Goal: Navigation & Orientation: Understand site structure

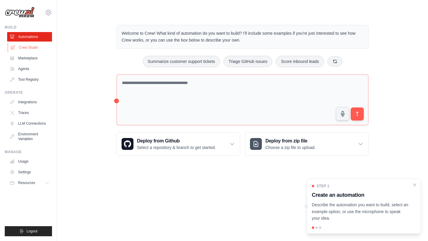
click at [32, 48] on link "Crew Studio" at bounding box center [30, 48] width 45 height 10
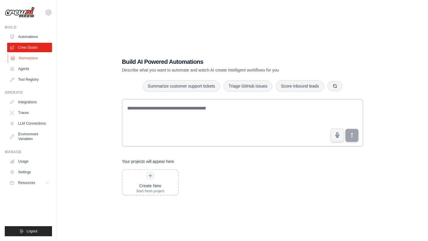
click at [24, 58] on link "Marketplace" at bounding box center [30, 58] width 45 height 10
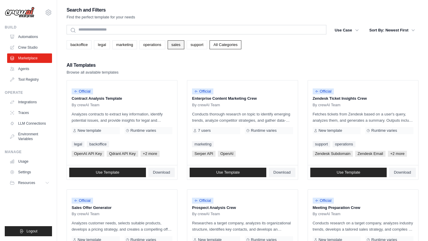
click at [172, 44] on link "sales" at bounding box center [175, 44] width 17 height 9
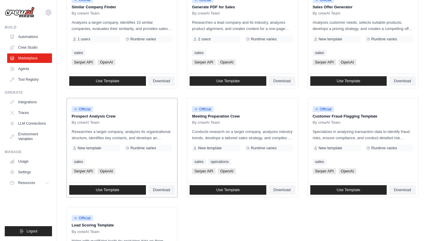
scroll to position [202, 0]
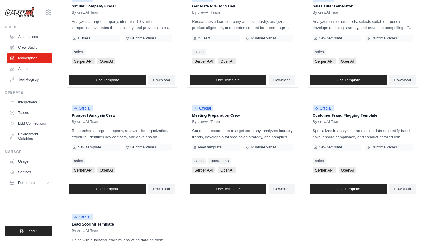
click at [88, 115] on p "Prospect Analysis Crew" at bounding box center [122, 116] width 101 height 6
click at [122, 127] on div "Official Prospect Analysis Crew By crewAI Team Researches a target company, ana…" at bounding box center [122, 139] width 110 height 85
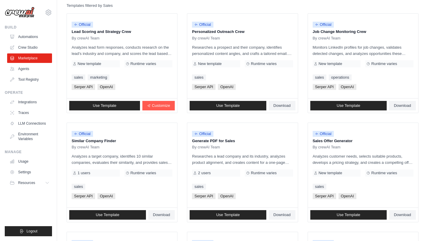
scroll to position [0, 0]
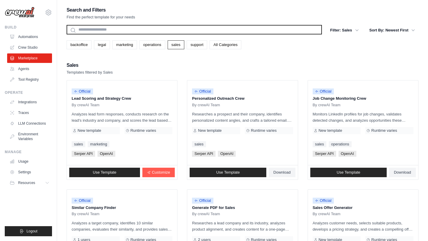
click at [120, 31] on input "text" at bounding box center [194, 30] width 255 height 10
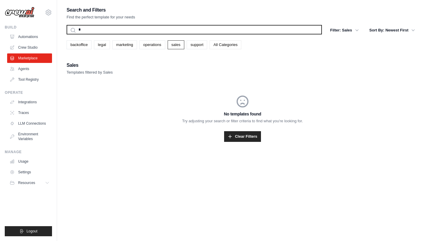
type input "*"
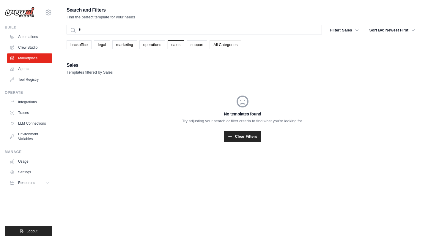
click at [218, 46] on link "All Categories" at bounding box center [225, 44] width 32 height 9
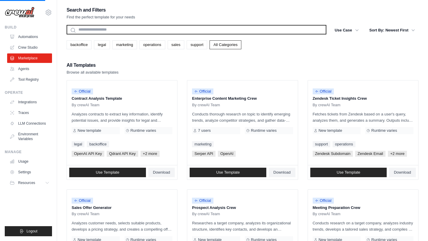
click at [153, 29] on input "text" at bounding box center [197, 30] width 260 height 10
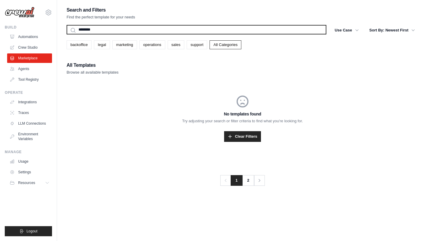
type input "********"
click at [66, 34] on button "Search" at bounding box center [66, 34] width 0 height 0
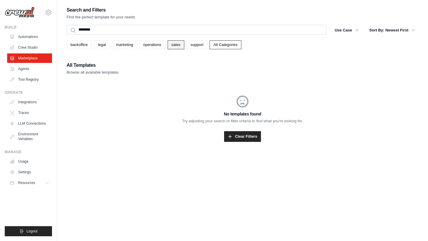
click at [179, 47] on link "sales" at bounding box center [175, 44] width 17 height 9
click at [253, 137] on link "Clear Filters" at bounding box center [242, 136] width 37 height 11
click at [171, 45] on link "sales" at bounding box center [175, 44] width 17 height 9
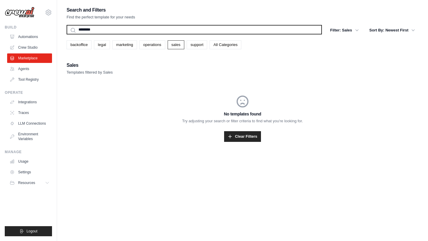
click at [294, 33] on input "********" at bounding box center [194, 30] width 255 height 10
click at [66, 34] on button "Search" at bounding box center [66, 34] width 0 height 0
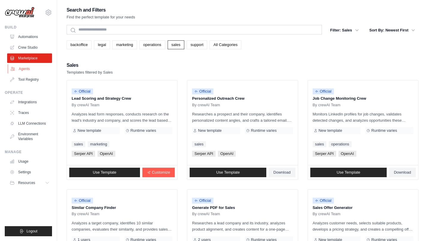
click at [19, 67] on link "Agents" at bounding box center [30, 69] width 45 height 10
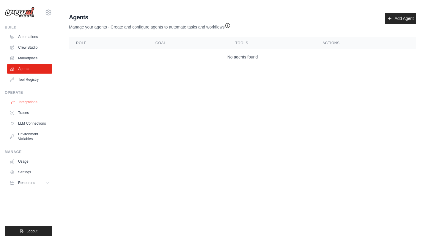
click at [29, 102] on link "Integrations" at bounding box center [30, 102] width 45 height 10
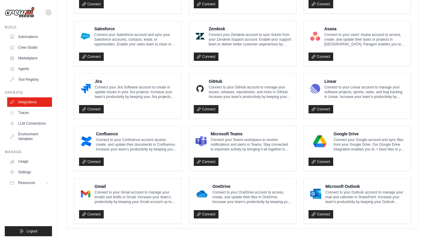
scroll to position [317, 0]
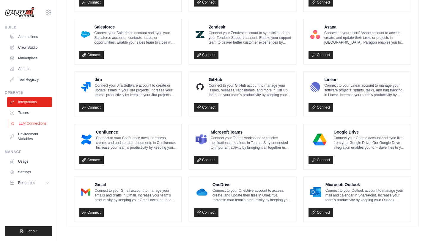
click at [32, 123] on link "LLM Connections" at bounding box center [30, 124] width 45 height 10
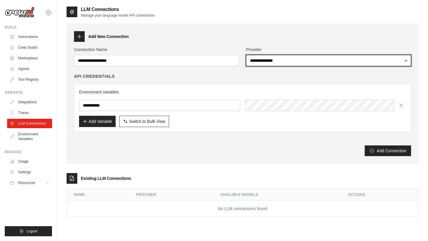
click at [264, 61] on select "**********" at bounding box center [328, 60] width 165 height 11
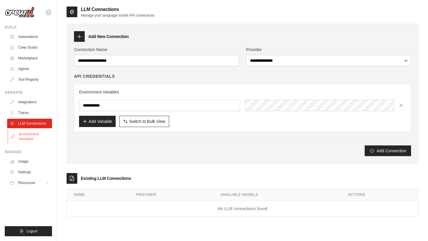
click at [30, 137] on link "Environment Variables" at bounding box center [30, 136] width 45 height 14
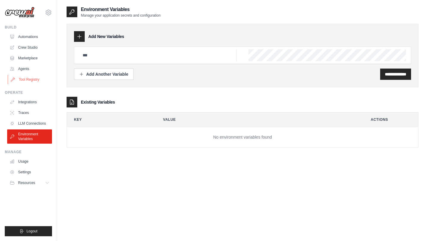
click at [26, 82] on link "Tool Registry" at bounding box center [30, 80] width 45 height 10
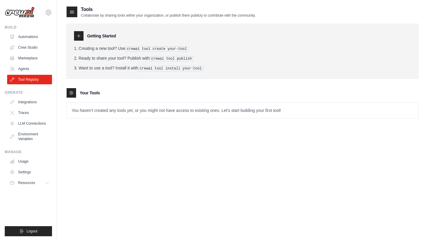
click at [78, 36] on icon at bounding box center [78, 35] width 3 height 3
click at [98, 35] on h3 "Getting Started" at bounding box center [101, 36] width 29 height 6
click at [73, 20] on div "Getting Started Creating a new tool? Use crewai tool create your-tool Ready to …" at bounding box center [243, 68] width 352 height 101
click at [73, 13] on icon at bounding box center [72, 12] width 6 height 6
click at [25, 71] on link "Agents" at bounding box center [30, 69] width 45 height 10
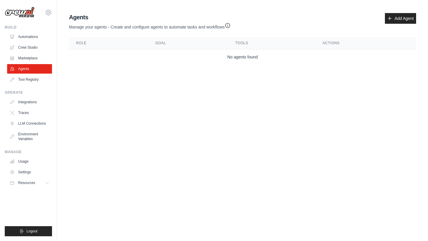
click at [24, 58] on link "Marketplace" at bounding box center [29, 58] width 45 height 10
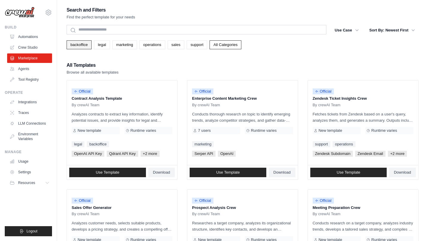
click at [76, 41] on link "backoffice" at bounding box center [79, 44] width 25 height 9
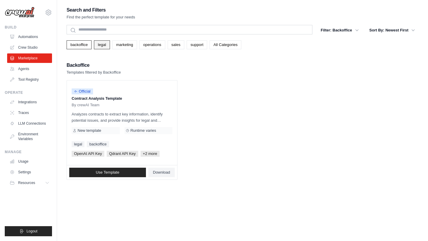
click at [100, 44] on link "legal" at bounding box center [102, 44] width 16 height 9
click at [124, 45] on link "marketing" at bounding box center [124, 44] width 25 height 9
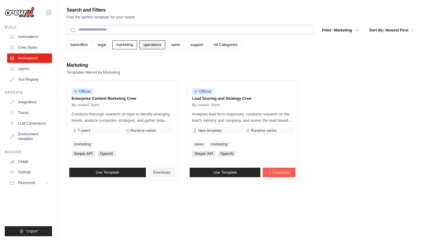
click at [155, 48] on link "operations" at bounding box center [152, 44] width 26 height 9
